Goal: Transaction & Acquisition: Purchase product/service

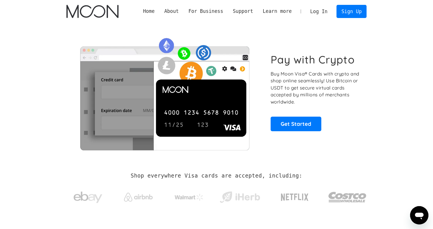
click at [316, 7] on link "Log In" at bounding box center [318, 11] width 27 height 13
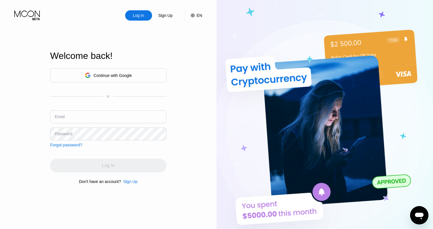
click at [139, 76] on div "Continue with Google" at bounding box center [108, 75] width 116 height 14
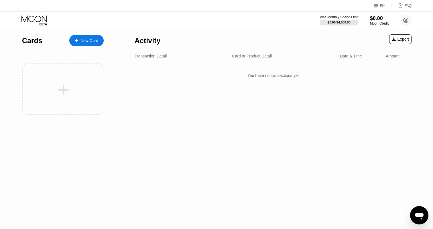
click at [98, 41] on div "New Card" at bounding box center [89, 40] width 18 height 5
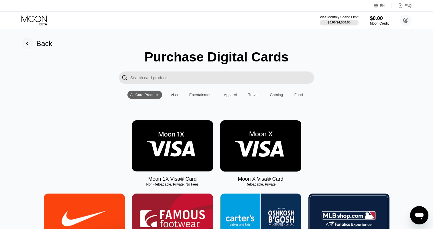
click at [232, 145] on img at bounding box center [260, 146] width 81 height 51
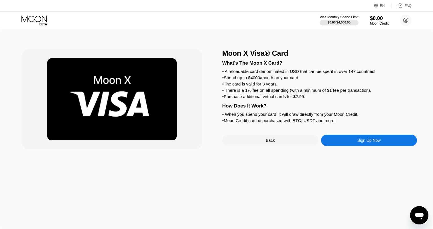
click at [350, 139] on div "Sign Up Now" at bounding box center [369, 140] width 96 height 11
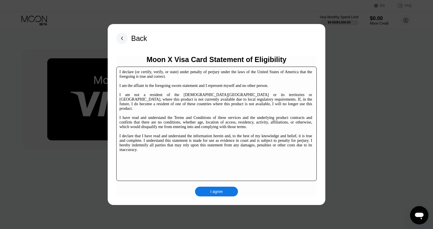
scroll to position [7, 0]
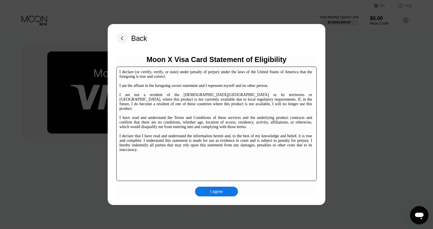
click at [220, 198] on div "Back Moon X Visa Card Statement of Eligibility I declare (or certify, verify, o…" at bounding box center [217, 114] width 218 height 181
click at [222, 192] on div "I agree" at bounding box center [216, 191] width 13 height 5
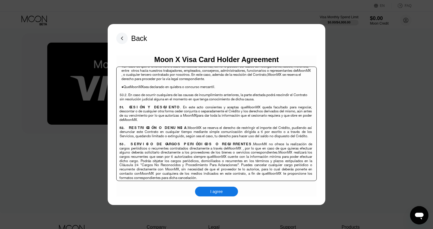
scroll to position [3934, 0]
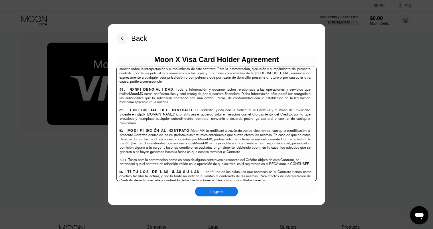
click at [221, 194] on div "I agree" at bounding box center [216, 191] width 13 height 5
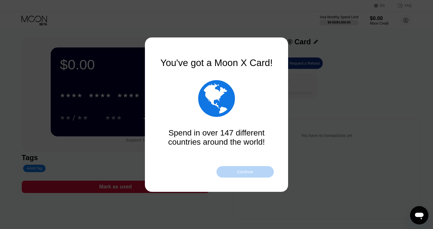
click at [250, 168] on div "Continue" at bounding box center [245, 171] width 57 height 11
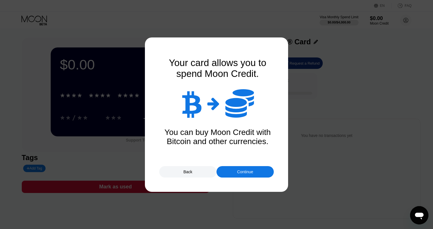
click at [250, 169] on div "Continue" at bounding box center [245, 171] width 57 height 11
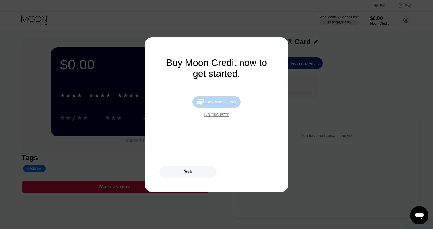
click at [229, 105] on div "Buy Moon Credit" at bounding box center [221, 102] width 30 height 5
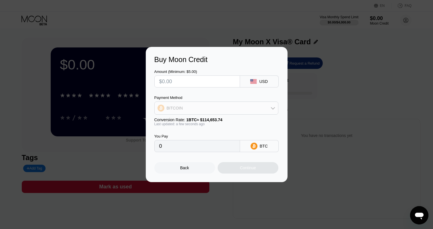
click at [227, 103] on div "BITCOIN" at bounding box center [216, 108] width 123 height 11
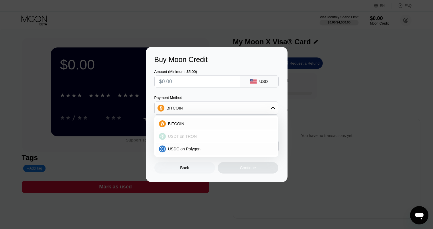
click at [205, 138] on div "USDT on TRON" at bounding box center [220, 136] width 108 height 5
type input "0.00"
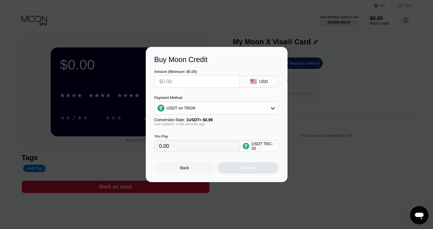
click at [208, 127] on div "You Pay 0.00 USDT TRC-20" at bounding box center [216, 139] width 125 height 26
click at [200, 84] on input "text" at bounding box center [197, 81] width 76 height 11
click at [198, 80] on input "text" at bounding box center [197, 81] width 76 height 11
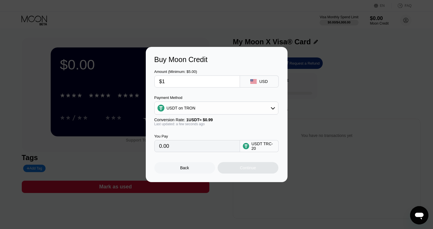
type input "$14"
type input "14.14"
type input "$140"
type input "141.41"
type input "$140"
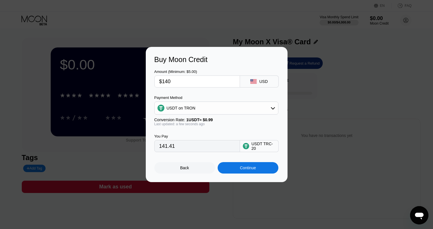
click at [221, 162] on div "Back Continue" at bounding box center [216, 162] width 125 height 21
click at [222, 163] on div "Back Continue" at bounding box center [216, 162] width 125 height 21
click at [223, 166] on div "Continue" at bounding box center [248, 167] width 61 height 11
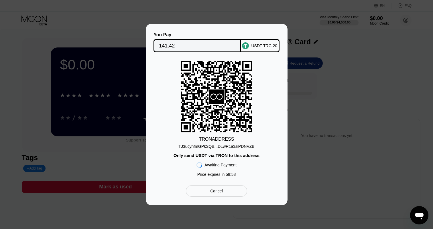
click at [212, 150] on div "TRON ADDRESS TJ3ucyhfmGPkSQB...DLwR1a3siPDNVZB Only send USDT via TRON to this …" at bounding box center [216, 120] width 125 height 119
click at [214, 148] on div "TJ3ucyhfmGPkSQB...DLwR1a3siPDNVZB" at bounding box center [216, 146] width 76 height 5
click at [243, 146] on div "TJ3ucyhfmGPkSQB...DLwR1a3siPDNVZB" at bounding box center [216, 146] width 76 height 5
copy div "DLwR1a3siPDNVZB"
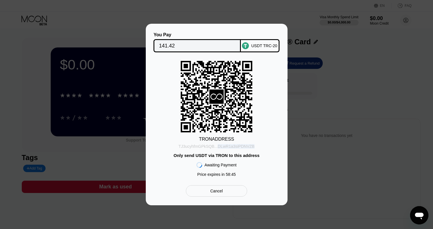
click at [237, 143] on div "TJ3ucyhfmGPkSQB...DLwR1a3siPDNVZB" at bounding box center [216, 145] width 76 height 7
click at [230, 46] on input "141.42" at bounding box center [197, 45] width 76 height 11
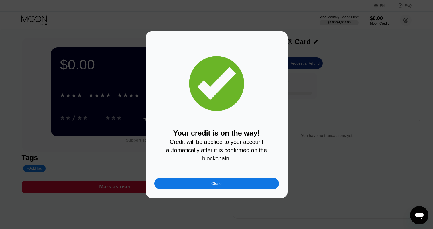
click at [212, 190] on div "Your credit is on the way! Credit will be applied to your account automatically…" at bounding box center [217, 115] width 142 height 167
click at [214, 183] on div "Close" at bounding box center [216, 184] width 10 height 5
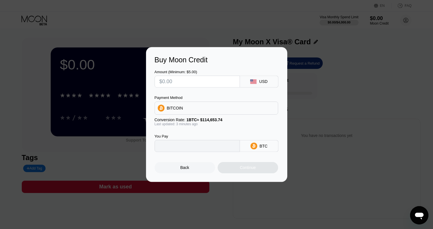
type input "0"
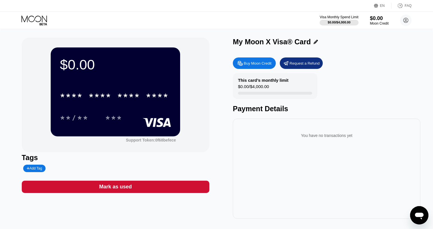
click at [214, 2] on div "EN Language Select an item Save FAQ" at bounding box center [216, 6] width 433 height 12
click at [364, 19] on div "Visa Monthly Spend Limit $0.00 / $4,000.00 $0.00 Moon Credit Brook Trueman broo…" at bounding box center [366, 20] width 92 height 11
click at [371, 19] on div "$0.00" at bounding box center [379, 18] width 19 height 6
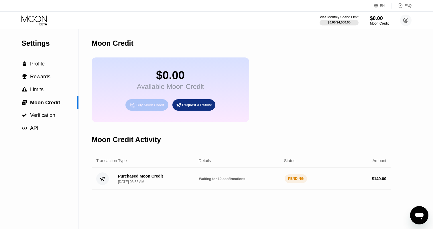
click at [155, 103] on div "Buy Moon Credit" at bounding box center [146, 104] width 43 height 11
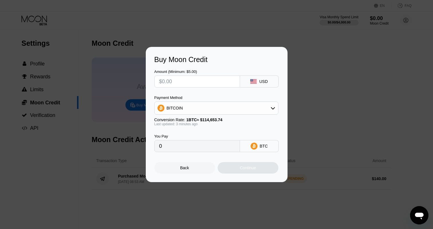
click at [198, 105] on div "BITCOIN" at bounding box center [216, 108] width 123 height 11
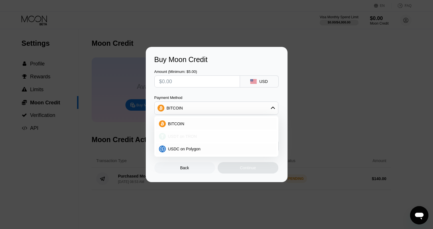
click at [189, 137] on span "USDT on TRON" at bounding box center [182, 136] width 29 height 5
type input "0.00"
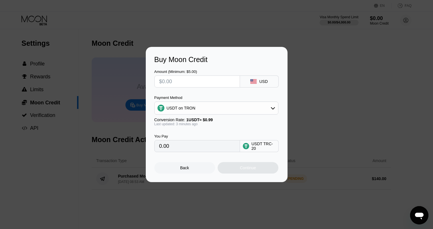
click at [193, 80] on input "text" at bounding box center [197, 81] width 76 height 11
type input "$30"
type input "30.30"
type input "$30"
click at [231, 170] on div "Continue" at bounding box center [248, 167] width 61 height 11
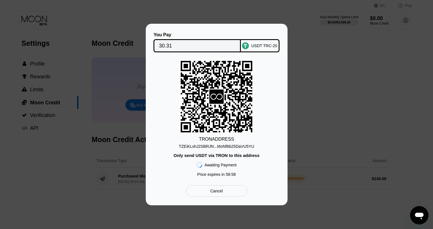
click at [217, 49] on input "30.31" at bounding box center [197, 45] width 76 height 11
click at [242, 147] on div "TZEiKLshJ2SBRJN...MoNf6b25DaVU5YU" at bounding box center [216, 146] width 75 height 5
click at [255, 149] on div "TRON ADDRESS TZEiKLshJ2SBRJN...MoNf6b25DaVU5YU Only send USDT via TRON to this …" at bounding box center [216, 120] width 125 height 119
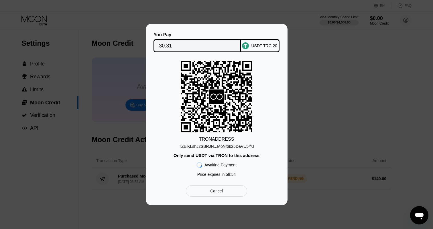
click at [255, 149] on div "TRON ADDRESS TZEiKLshJ2SBRJN...MoNf6b25DaVU5YU Only send USDT via TRON to this …" at bounding box center [216, 120] width 125 height 119
click at [253, 148] on div "TZEiKLshJ2SBRJN...MoNf6b25DaVU5YU" at bounding box center [216, 146] width 75 height 5
click at [198, 41] on input "30.31" at bounding box center [197, 45] width 76 height 11
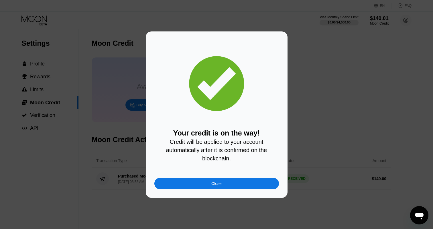
click at [227, 194] on div "Your credit is on the way! Credit will be applied to your account automatically…" at bounding box center [217, 115] width 142 height 167
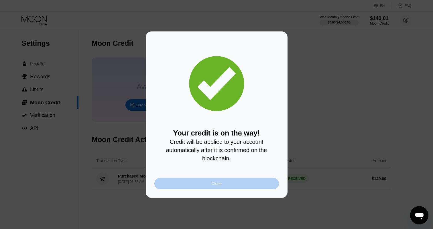
click at [227, 189] on div "Close" at bounding box center [216, 183] width 125 height 11
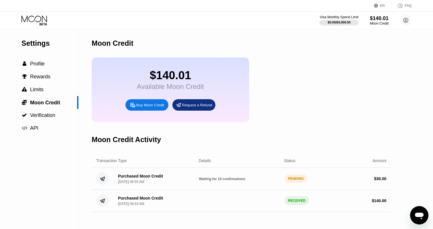
click at [42, 23] on icon at bounding box center [34, 20] width 27 height 10
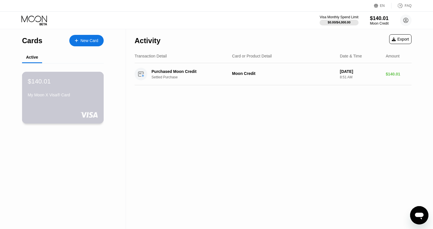
click at [60, 102] on div "$140.01 My Moon X Visa® Card" at bounding box center [63, 98] width 82 height 52
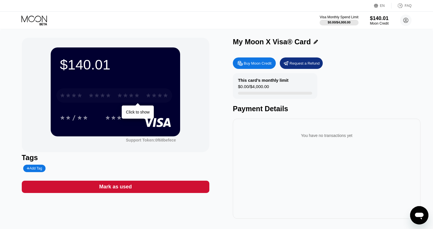
click at [136, 101] on div "* * * * * * * * * * * * ****" at bounding box center [114, 95] width 116 height 14
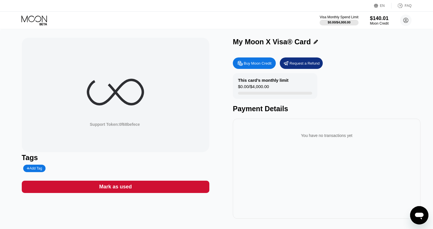
click at [133, 108] on icon at bounding box center [115, 92] width 57 height 57
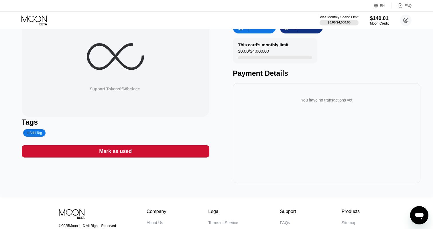
scroll to position [41, 0]
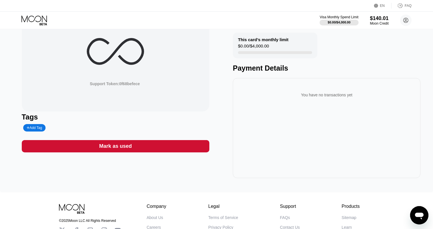
click at [134, 102] on div "Support Token: 0f68befece" at bounding box center [116, 54] width 188 height 115
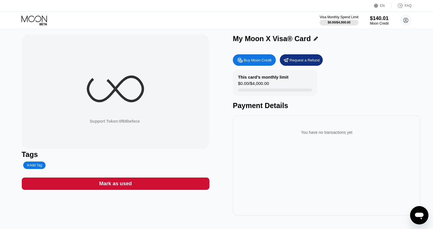
scroll to position [0, 0]
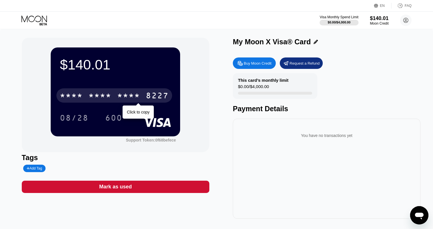
click at [134, 102] on div "* * * * * * * * * * * * 8227" at bounding box center [114, 95] width 116 height 14
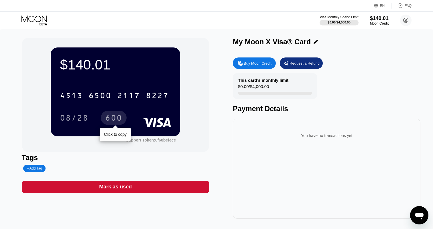
click at [87, 119] on div "08/28" at bounding box center [74, 118] width 29 height 9
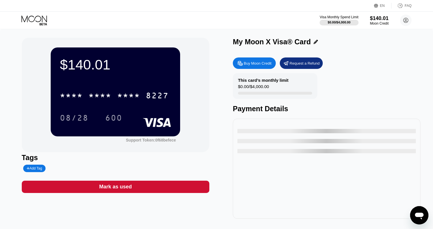
click at [47, 23] on icon at bounding box center [34, 20] width 27 height 10
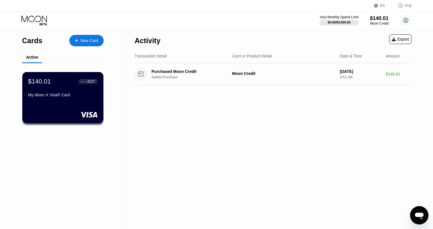
click at [47, 23] on icon at bounding box center [34, 20] width 27 height 10
